Goal: Task Accomplishment & Management: Use online tool/utility

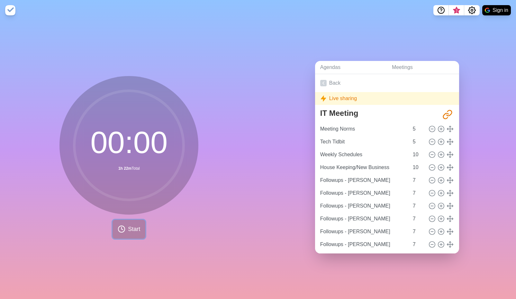
click at [130, 230] on span "Start" at bounding box center [134, 229] width 12 height 9
click at [134, 230] on span "Start" at bounding box center [134, 229] width 12 height 9
drag, startPoint x: 333, startPoint y: 99, endPoint x: 316, endPoint y: 97, distance: 16.8
click at [316, 97] on div "Live sharing" at bounding box center [387, 98] width 144 height 13
click at [378, 101] on div "Live sharing" at bounding box center [387, 98] width 144 height 13
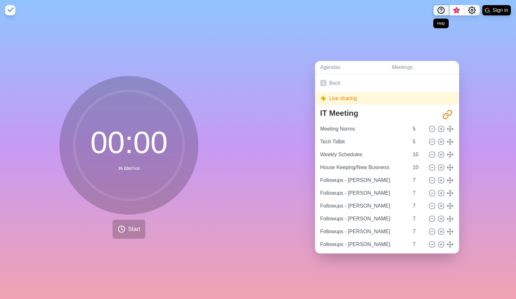
click at [441, 9] on icon "Help" at bounding box center [441, 10] width 2 height 2
click at [442, 11] on icon "Help" at bounding box center [441, 10] width 8 height 8
click at [473, 12] on icon "Settings" at bounding box center [472, 10] width 8 height 8
click at [502, 80] on div "Agendas Meetings Back Live sharing IT Meeting [URL][DOMAIN_NAME] Meeting Norms …" at bounding box center [387, 160] width 258 height 279
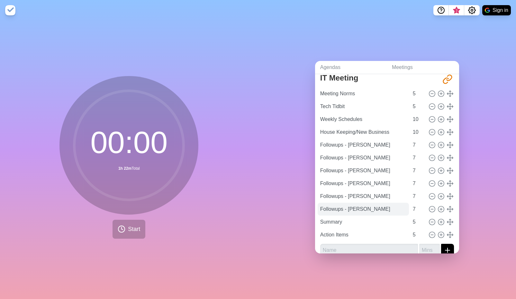
scroll to position [43, 0]
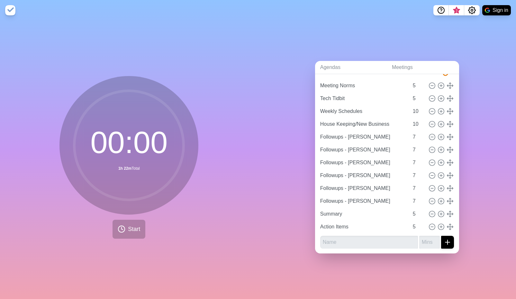
click at [485, 215] on div "Agendas Meetings Back Live sharing IT Meeting [URL][DOMAIN_NAME] Meeting Norms …" at bounding box center [387, 160] width 258 height 279
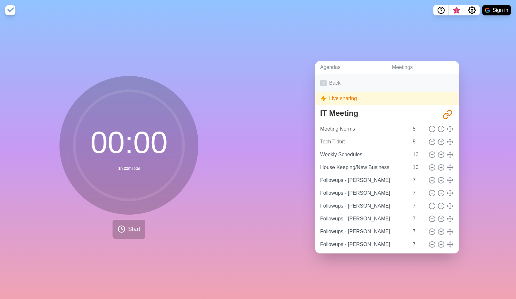
click at [323, 83] on polyline at bounding box center [324, 83] width 2 height 3
click at [325, 83] on icon at bounding box center [323, 83] width 6 height 6
click at [332, 68] on link "Agendas" at bounding box center [351, 67] width 72 height 13
click at [404, 70] on link "Meetings" at bounding box center [422, 67] width 72 height 13
click at [331, 66] on link "Agendas" at bounding box center [351, 67] width 72 height 13
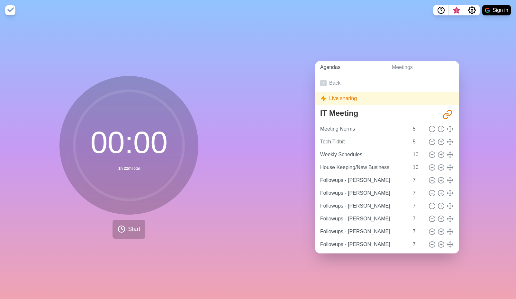
click at [331, 68] on link "Agendas" at bounding box center [351, 67] width 72 height 13
click at [325, 82] on icon at bounding box center [323, 83] width 6 height 6
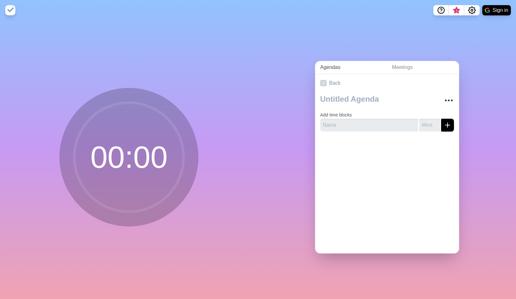
click at [331, 67] on link "Agendas" at bounding box center [351, 67] width 72 height 13
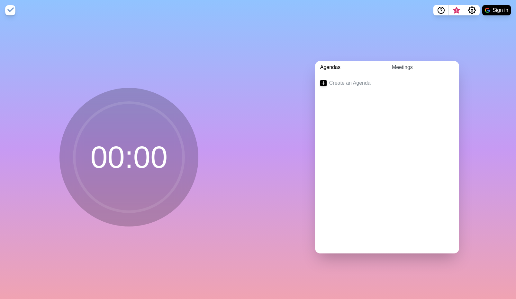
click at [413, 68] on link "Meetings" at bounding box center [422, 67] width 72 height 13
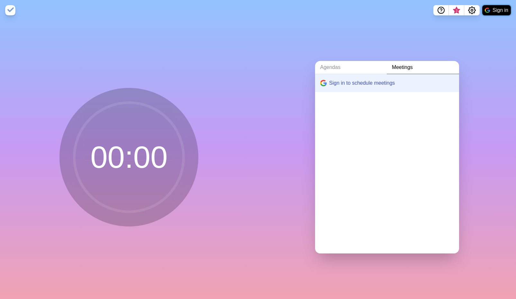
click at [501, 10] on button "Sign in" at bounding box center [496, 10] width 29 height 10
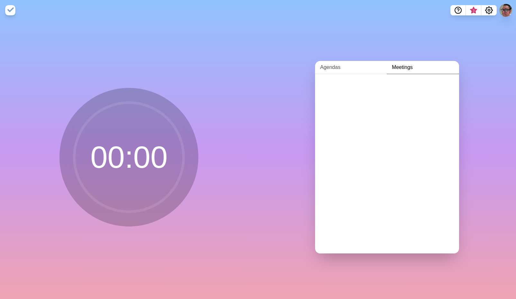
click at [331, 69] on link "Agendas" at bounding box center [351, 67] width 72 height 13
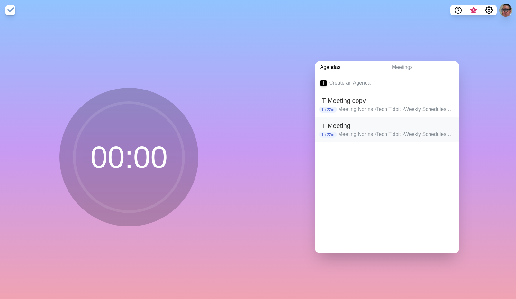
click at [362, 128] on h2 "IT Meeting" at bounding box center [387, 126] width 134 height 10
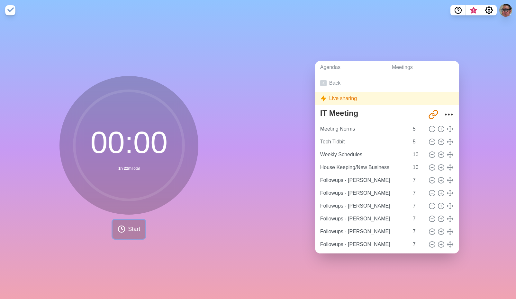
click at [124, 229] on circle at bounding box center [121, 229] width 6 height 6
click at [493, 11] on button "Settings" at bounding box center [488, 10] width 15 height 10
click at [488, 12] on icon "Settings" at bounding box center [488, 10] width 7 height 7
